Goal: Information Seeking & Learning: Check status

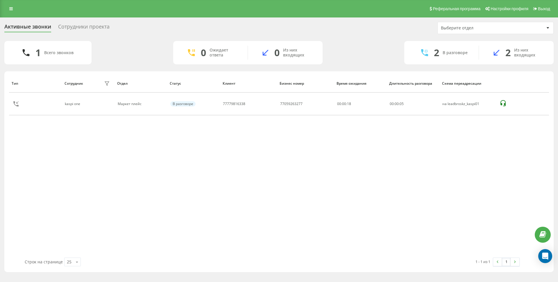
click at [0, 0] on icon at bounding box center [0, 0] width 0 height 0
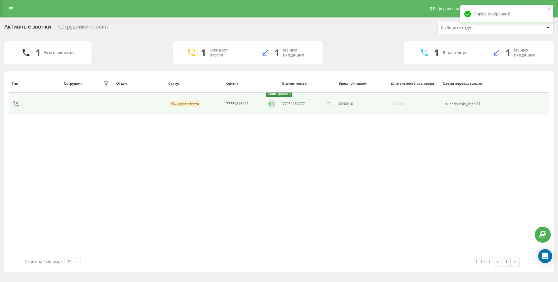
click at [273, 103] on rect at bounding box center [272, 104] width 3 height 3
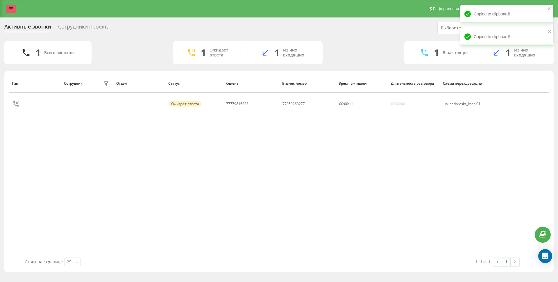
click at [8, 10] on link at bounding box center [11, 9] width 10 height 8
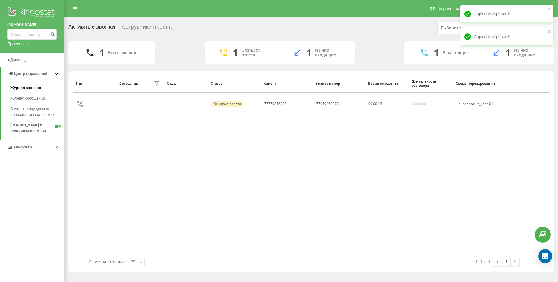
click at [33, 90] on span "Журнал звонков" at bounding box center [25, 88] width 31 height 6
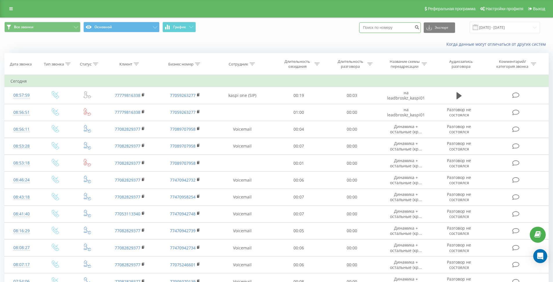
paste input "77779816338"
type input "77779816338"
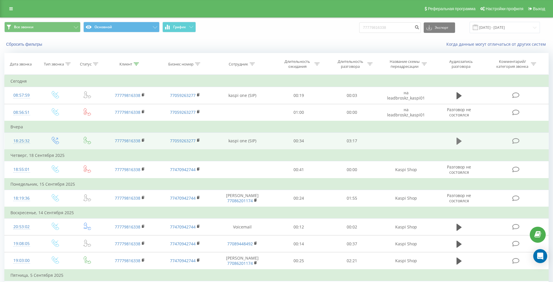
click at [458, 141] on icon at bounding box center [458, 140] width 5 height 7
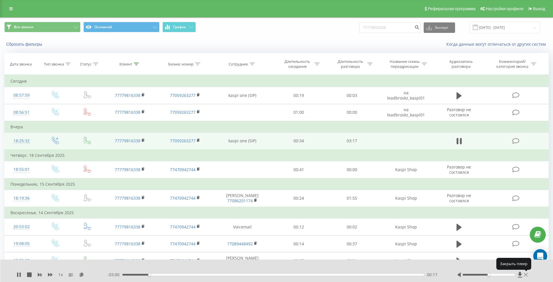
click at [525, 275] on icon at bounding box center [526, 274] width 4 height 5
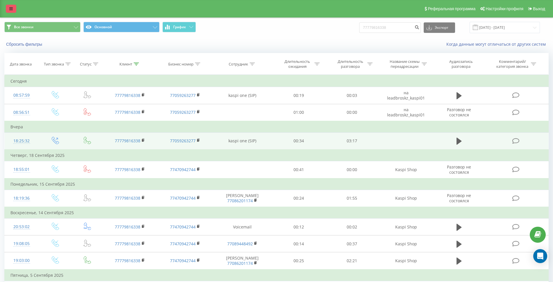
click at [14, 8] on link at bounding box center [11, 9] width 10 height 8
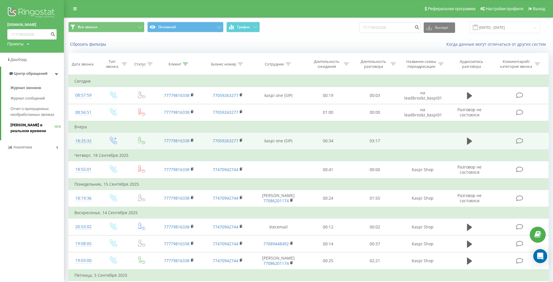
click at [32, 133] on span "[PERSON_NAME] в реальном времени" at bounding box center [32, 128] width 44 height 12
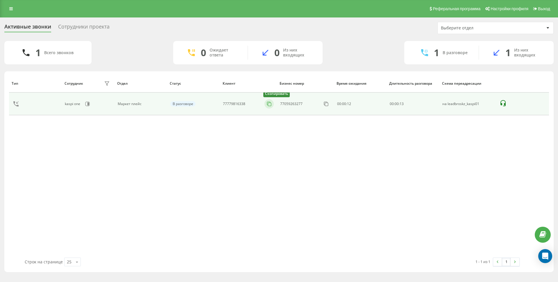
click at [272, 104] on button at bounding box center [268, 104] width 9 height 6
click at [271, 101] on icon at bounding box center [271, 104] width 6 height 6
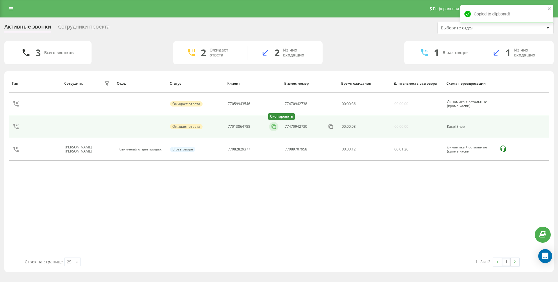
click at [276, 127] on icon at bounding box center [274, 126] width 6 height 6
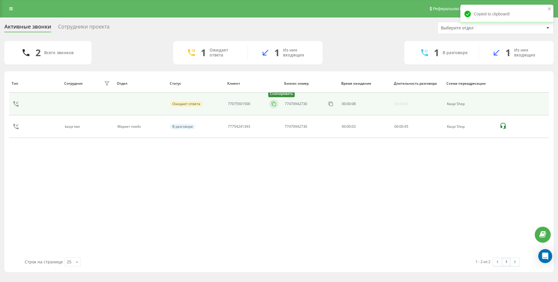
click at [273, 103] on rect at bounding box center [274, 104] width 3 height 3
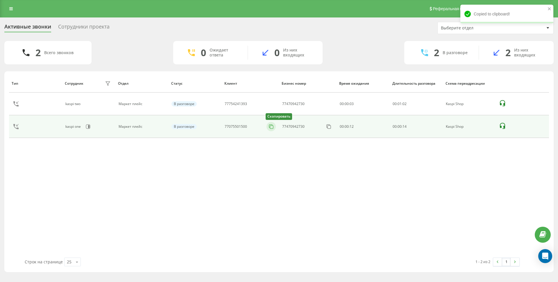
click at [271, 128] on icon at bounding box center [271, 126] width 6 height 6
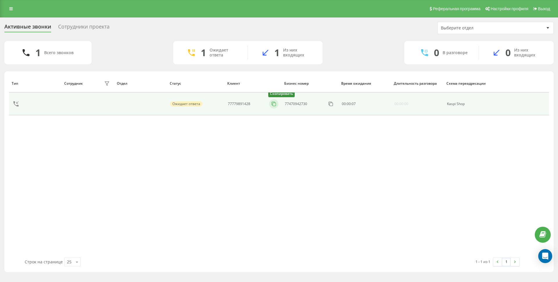
click at [273, 104] on rect at bounding box center [274, 104] width 3 height 3
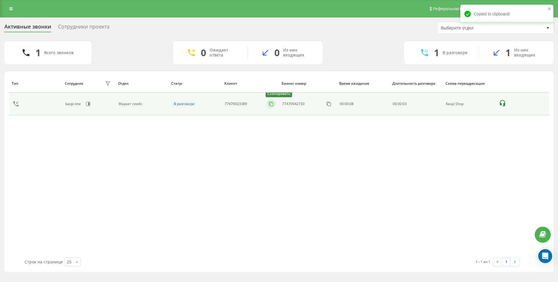
click at [271, 105] on icon at bounding box center [271, 104] width 6 height 6
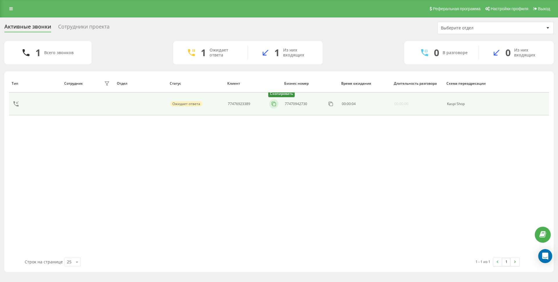
click at [271, 105] on icon at bounding box center [274, 104] width 6 height 6
click at [275, 107] on div at bounding box center [273, 103] width 9 height 9
click at [275, 105] on icon at bounding box center [274, 104] width 6 height 6
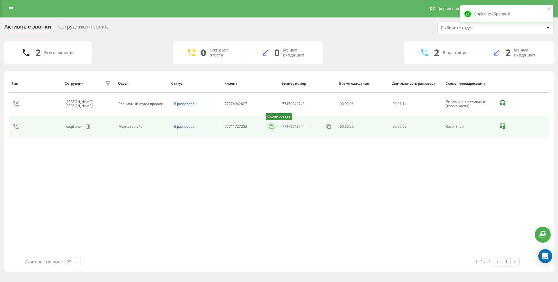
click at [269, 126] on icon at bounding box center [270, 125] width 3 height 3
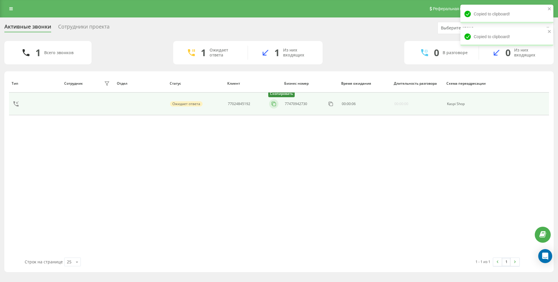
click at [272, 103] on icon at bounding box center [274, 104] width 6 height 6
click at [268, 103] on icon at bounding box center [271, 104] width 6 height 6
click at [273, 103] on rect at bounding box center [274, 104] width 3 height 3
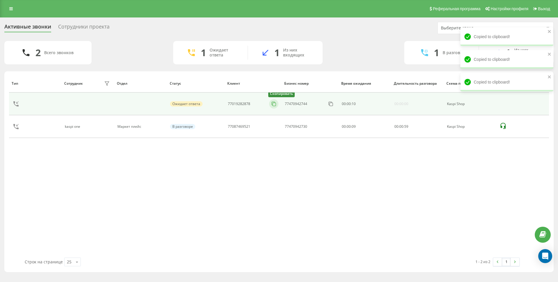
click at [275, 107] on button at bounding box center [273, 104] width 9 height 6
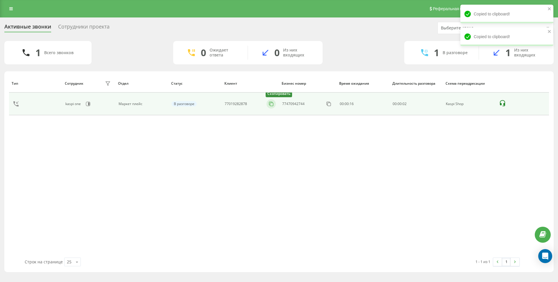
click at [273, 106] on icon at bounding box center [271, 104] width 6 height 6
click at [271, 102] on icon at bounding box center [274, 104] width 6 height 6
click at [275, 105] on icon at bounding box center [274, 104] width 6 height 6
